Goal: Contribute content

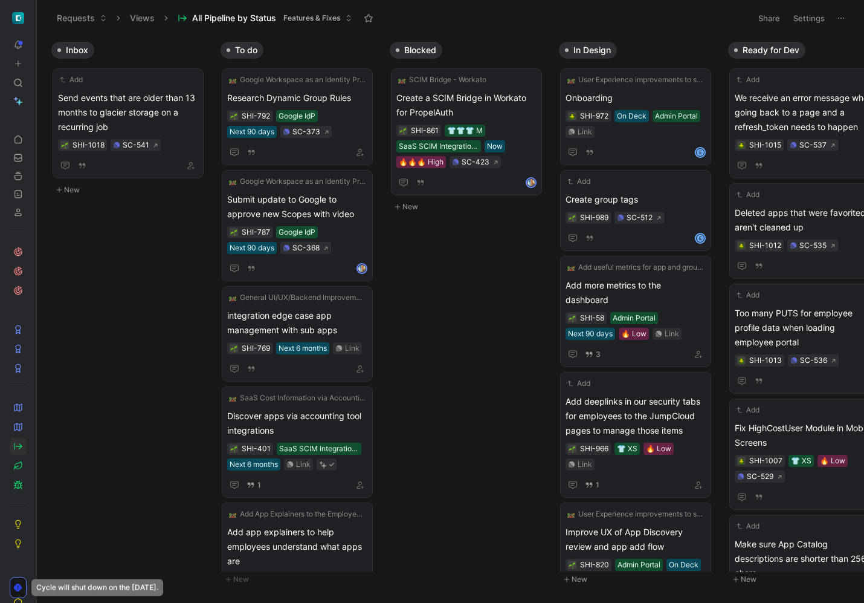
click at [70, 184] on button "New" at bounding box center [131, 190] width 160 height 15
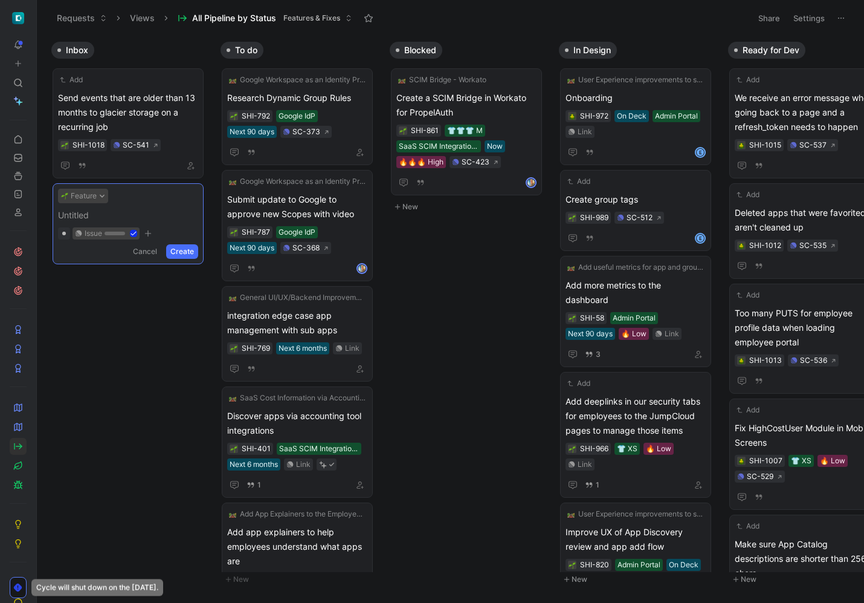
click at [95, 193] on button "Feature" at bounding box center [83, 196] width 50 height 15
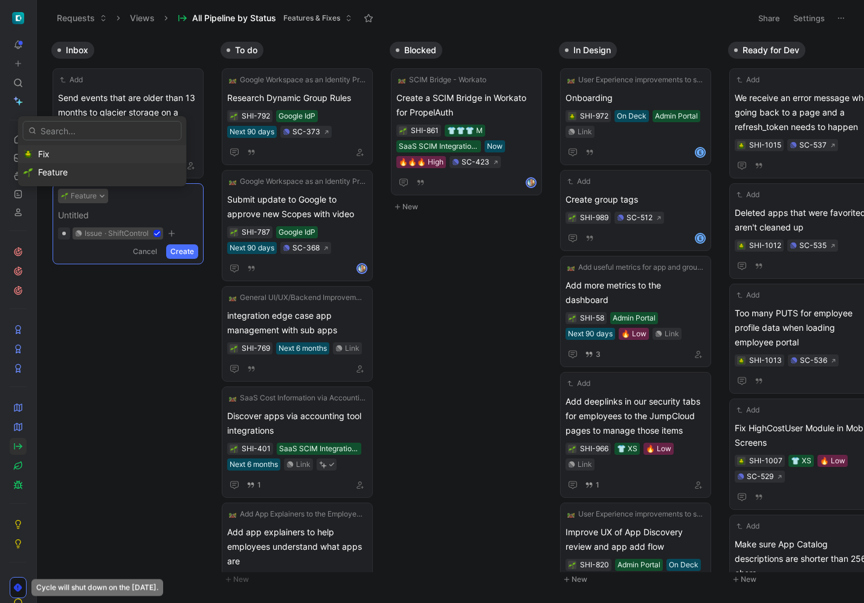
click at [69, 153] on div "Fix" at bounding box center [109, 154] width 143 height 15
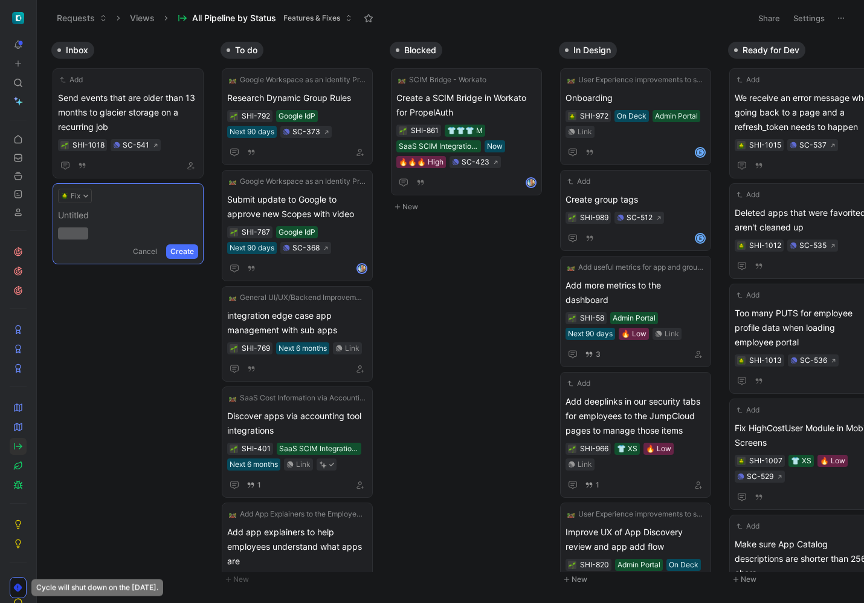
click at [92, 215] on span at bounding box center [128, 215] width 140 height 15
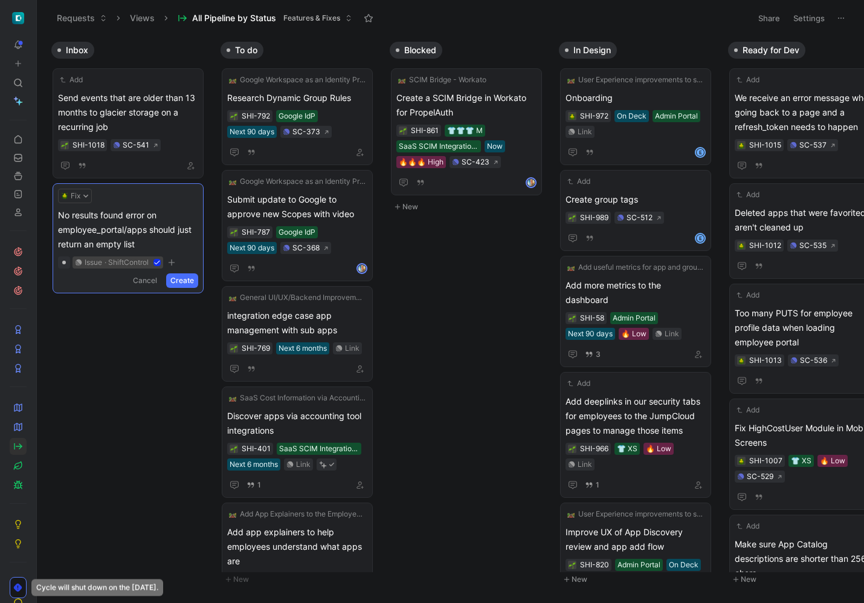
click at [193, 282] on button "Create" at bounding box center [182, 280] width 32 height 15
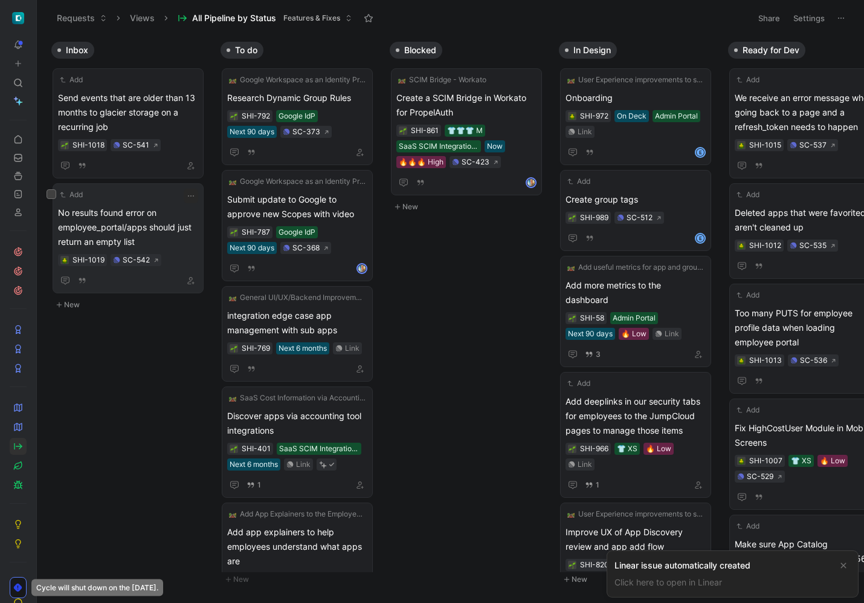
click at [121, 222] on span "No results found error on employee_portal/apps should just return an empty list" at bounding box center [128, 228] width 140 height 44
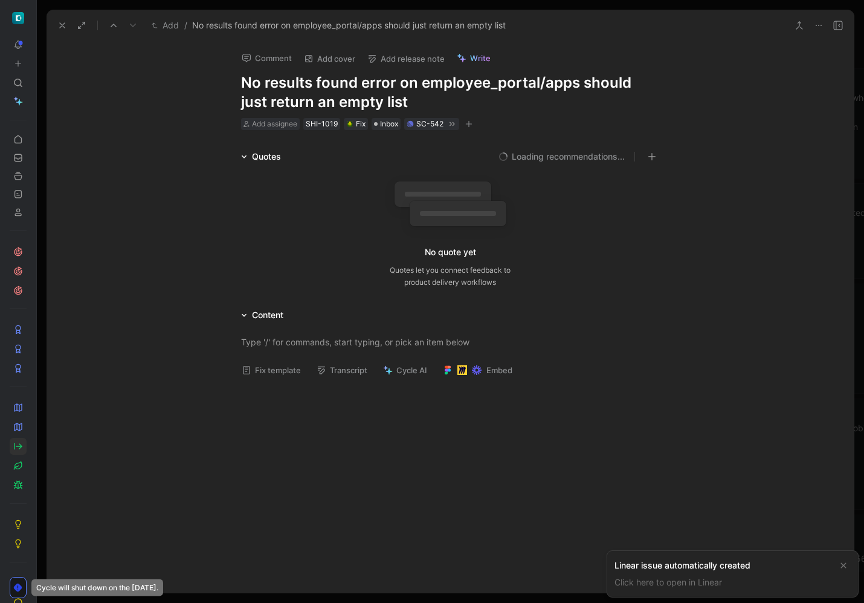
click at [292, 366] on button "Fix template" at bounding box center [271, 369] width 70 height 17
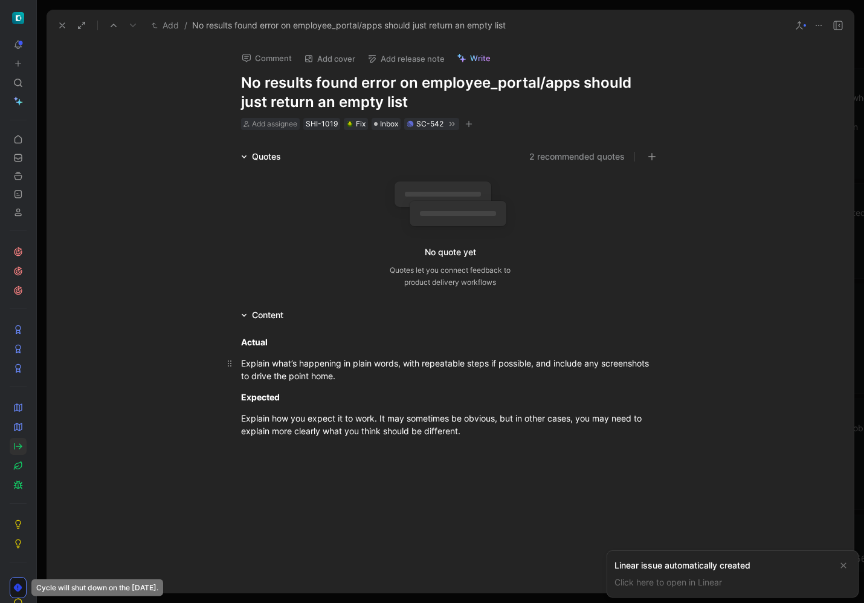
click at [311, 372] on div "Explain what’s happening in plain words, with repeatable steps if possible, and…" at bounding box center [450, 369] width 418 height 25
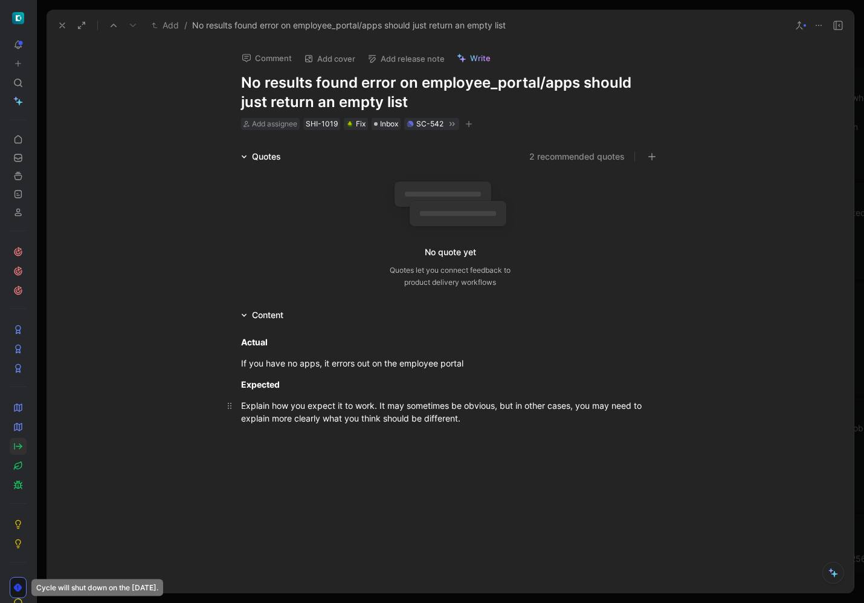
click at [330, 419] on div "Explain how you expect it to work. It may sometimes be obvious, but in other ca…" at bounding box center [450, 411] width 418 height 25
